Goal: Contribute content: Add original content to the website for others to see

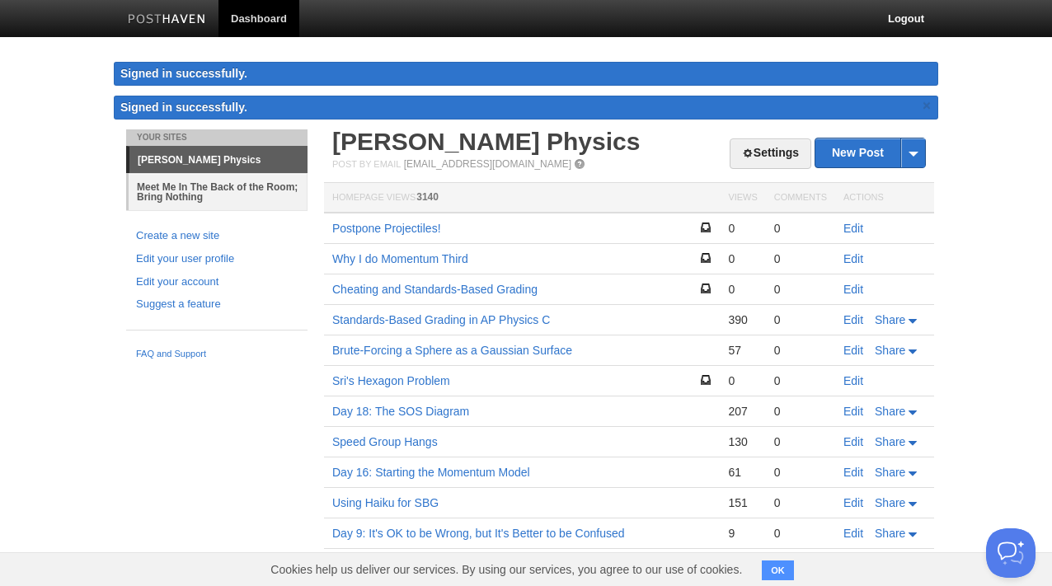
click at [221, 184] on link "Meet Me In The Back of the Room; Bring Nothing" at bounding box center [218, 191] width 179 height 37
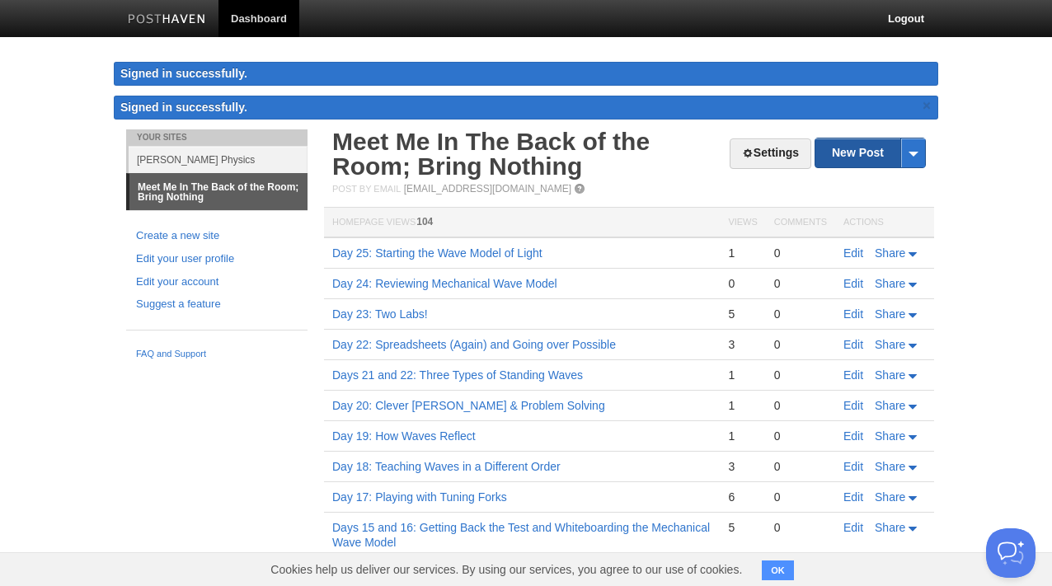
click at [840, 162] on link "New Post" at bounding box center [871, 153] width 110 height 29
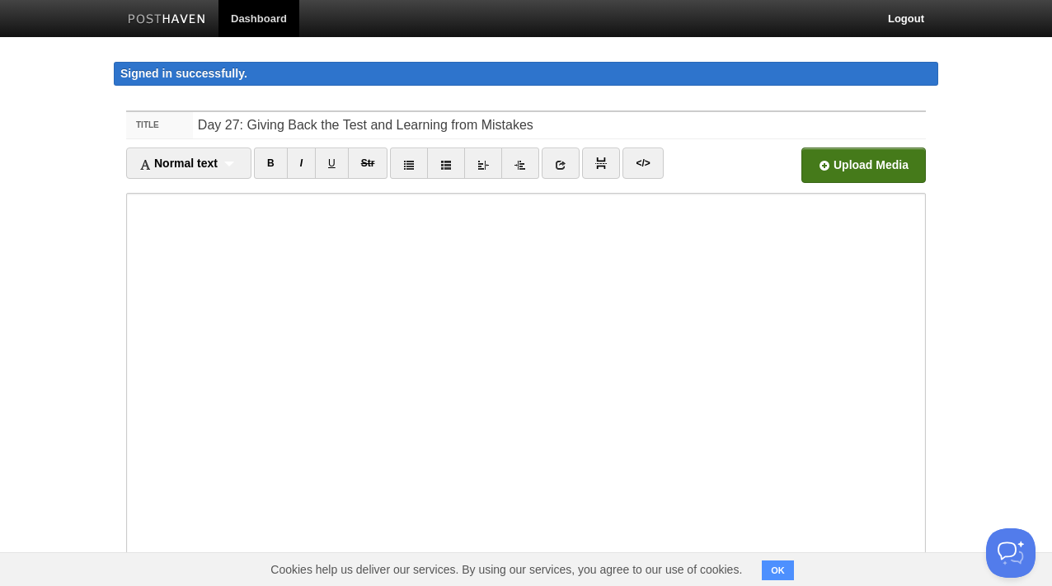
type input "Day 27: Giving Back the Test and Learning from Mistakes"
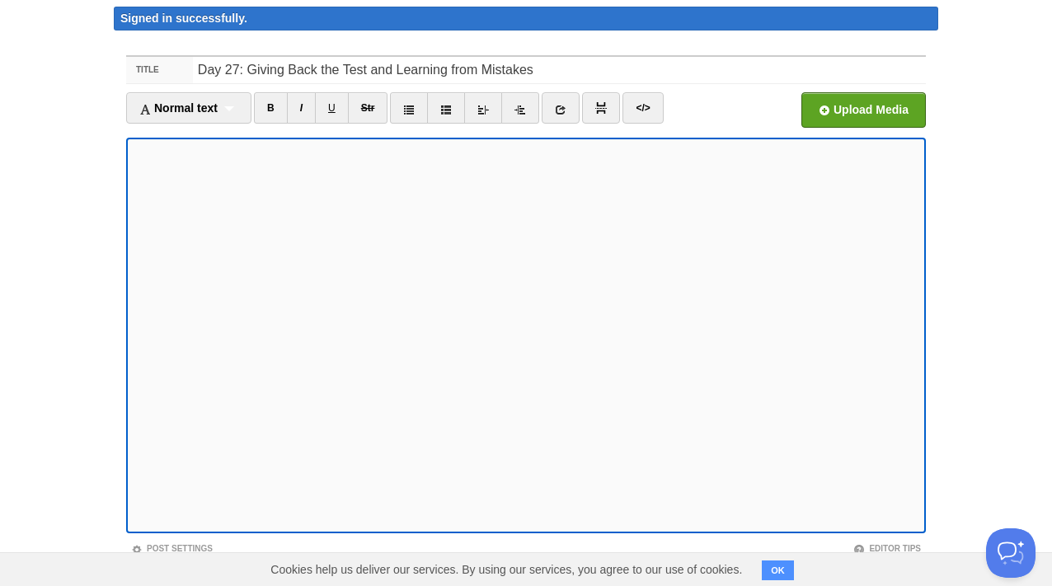
scroll to position [144, 0]
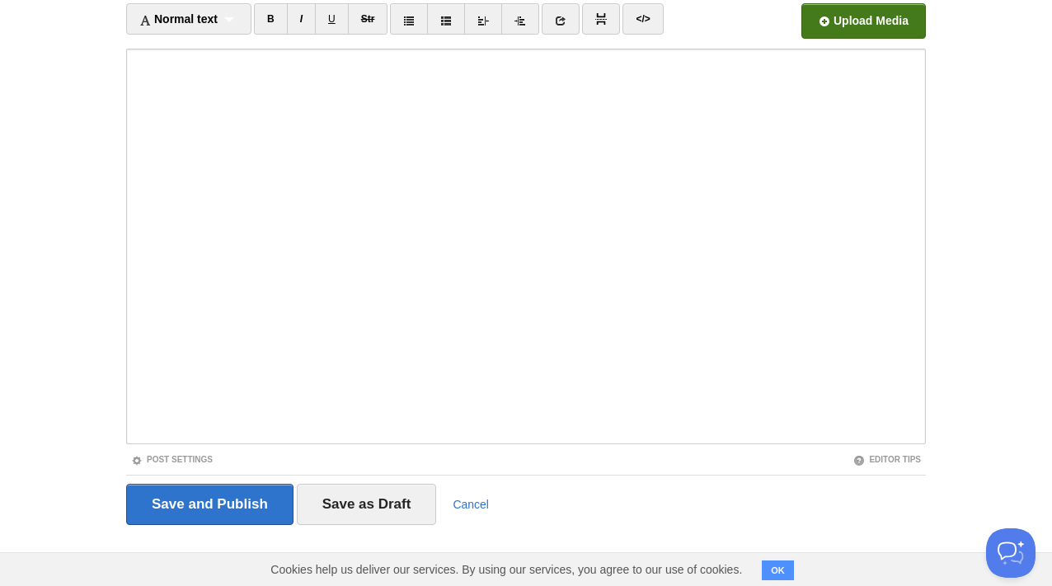
click at [885, 19] on input "file" at bounding box center [366, 26] width 1249 height 84
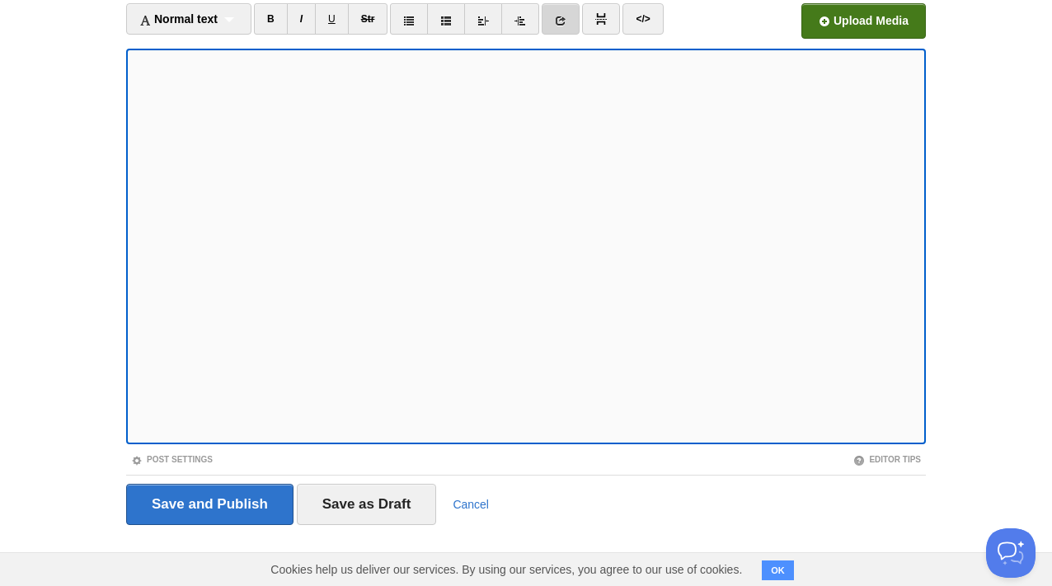
click at [562, 16] on icon at bounding box center [561, 21] width 12 height 12
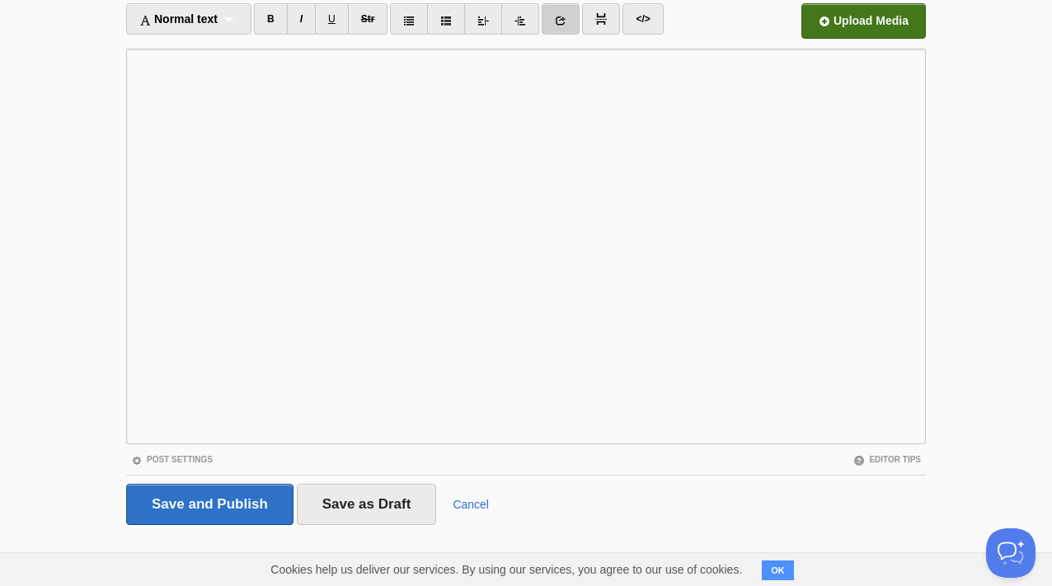
scroll to position [0, 0]
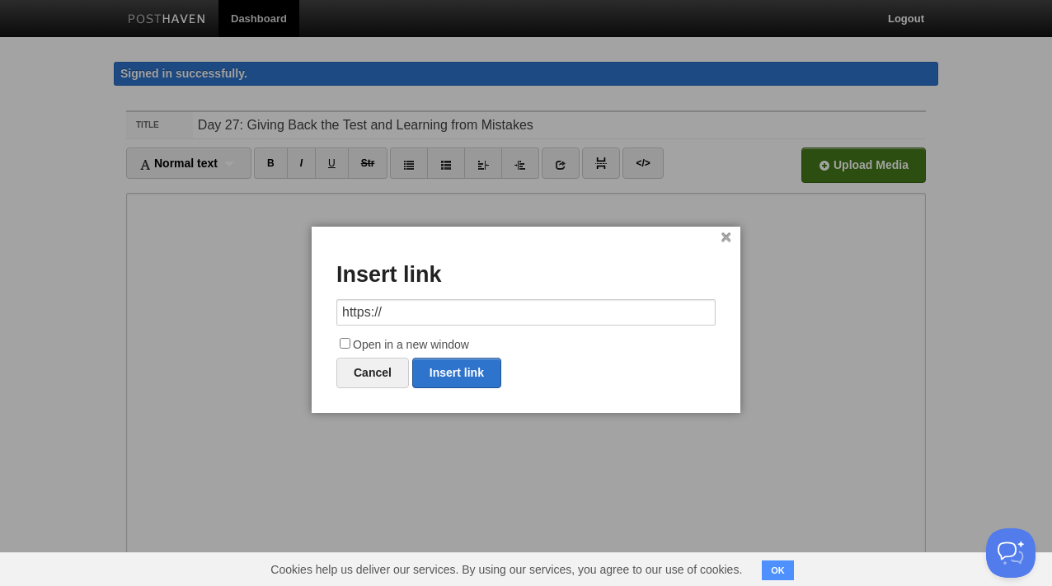
click at [388, 317] on input "https://" at bounding box center [525, 312] width 379 height 26
type input "[URL][DOMAIN_NAME]"
click at [346, 341] on input "Open in a new window" at bounding box center [345, 343] width 11 height 11
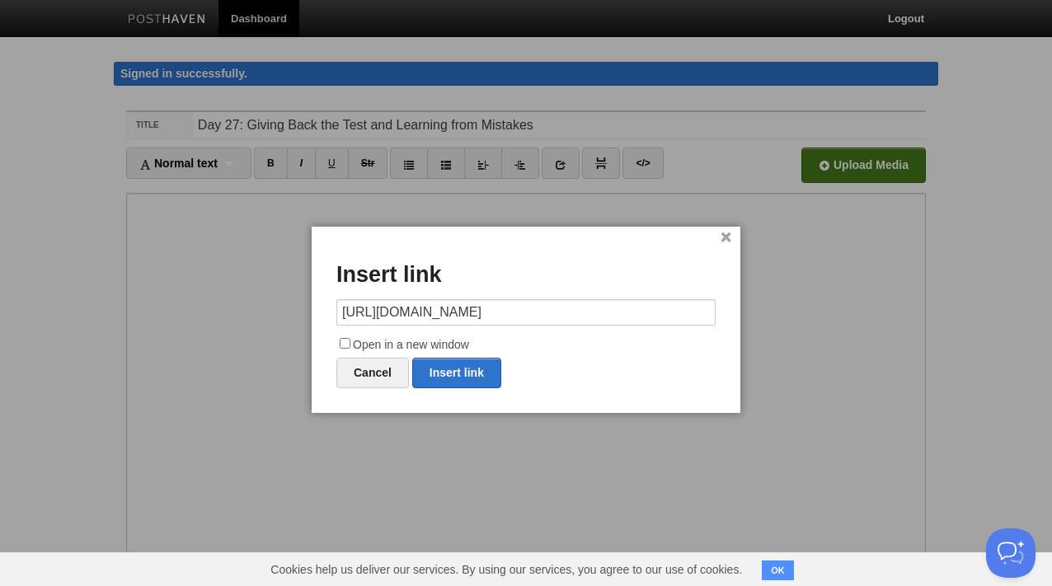
checkbox input "true"
click at [443, 371] on link "Insert link" at bounding box center [456, 373] width 89 height 31
type input "https://"
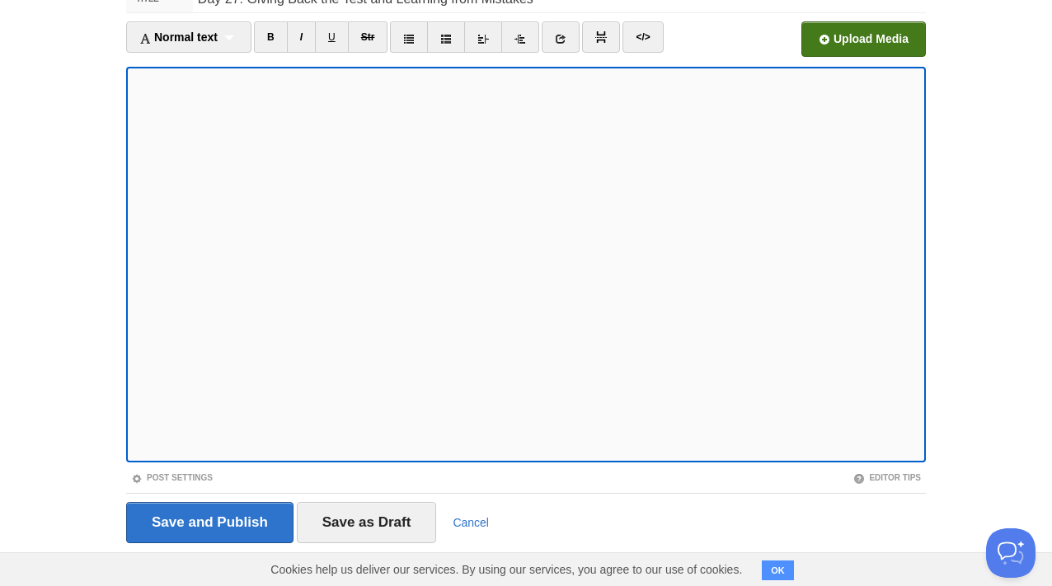
scroll to position [144, 0]
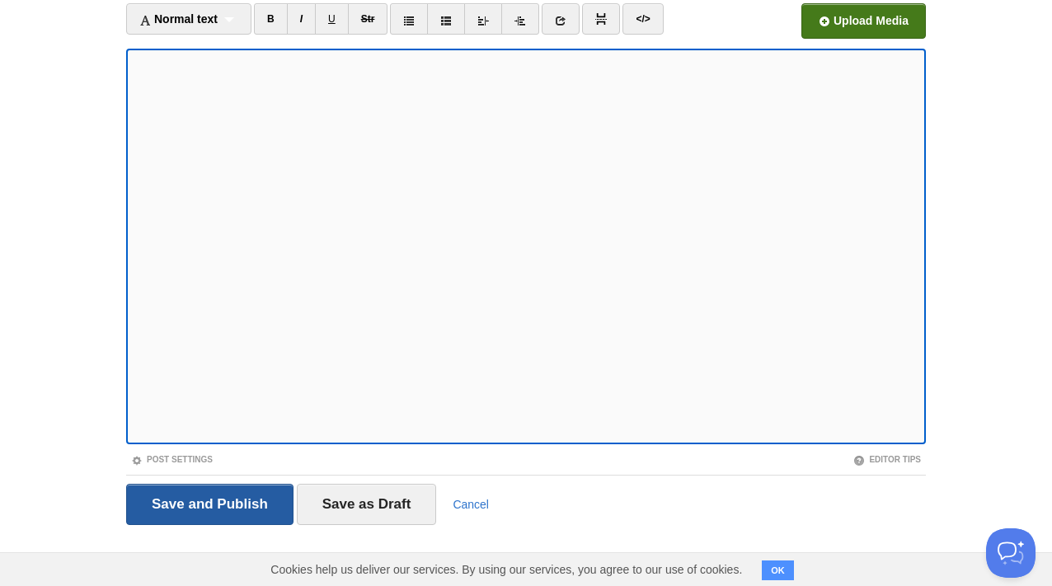
click at [247, 493] on input "Save and Publish" at bounding box center [209, 504] width 167 height 41
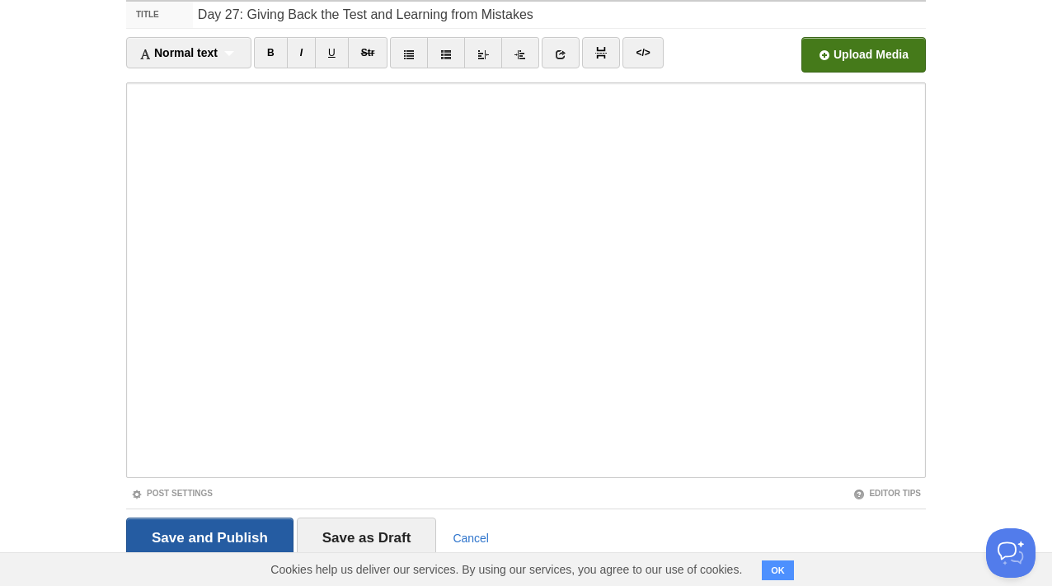
scroll to position [96, 0]
